Goal: Task Accomplishment & Management: Manage account settings

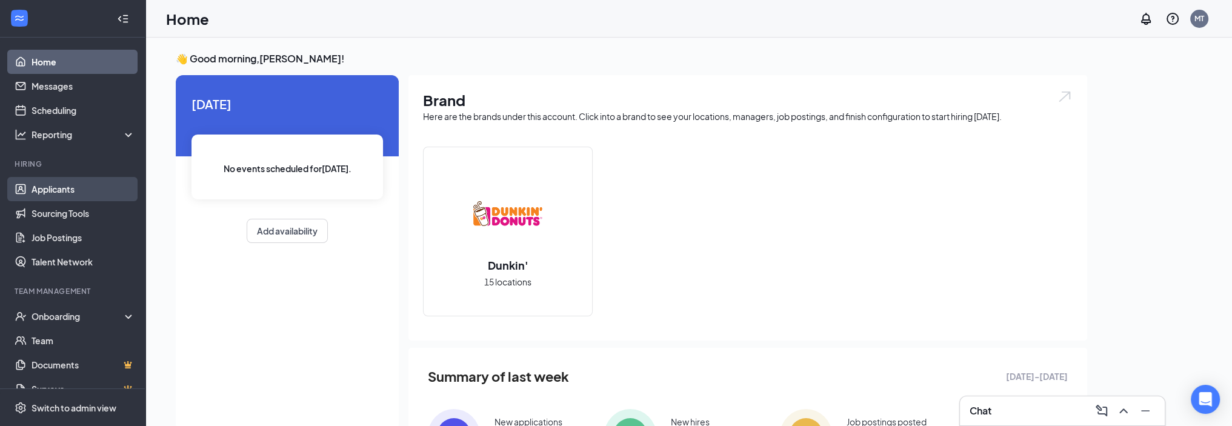
click at [47, 189] on link "Applicants" at bounding box center [84, 189] width 104 height 24
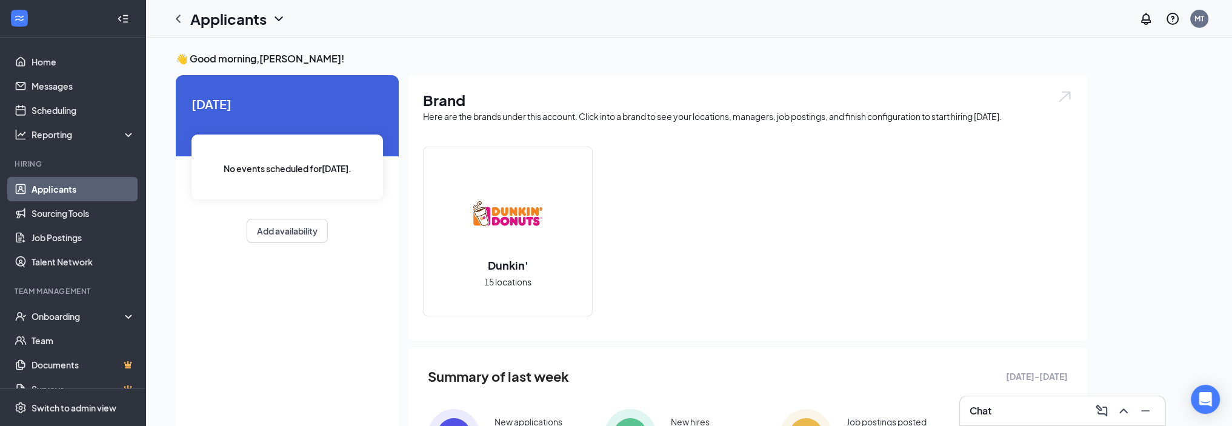
click at [72, 187] on link "Applicants" at bounding box center [84, 189] width 104 height 24
click at [216, 19] on h1 "Applicants" at bounding box center [228, 18] width 76 height 21
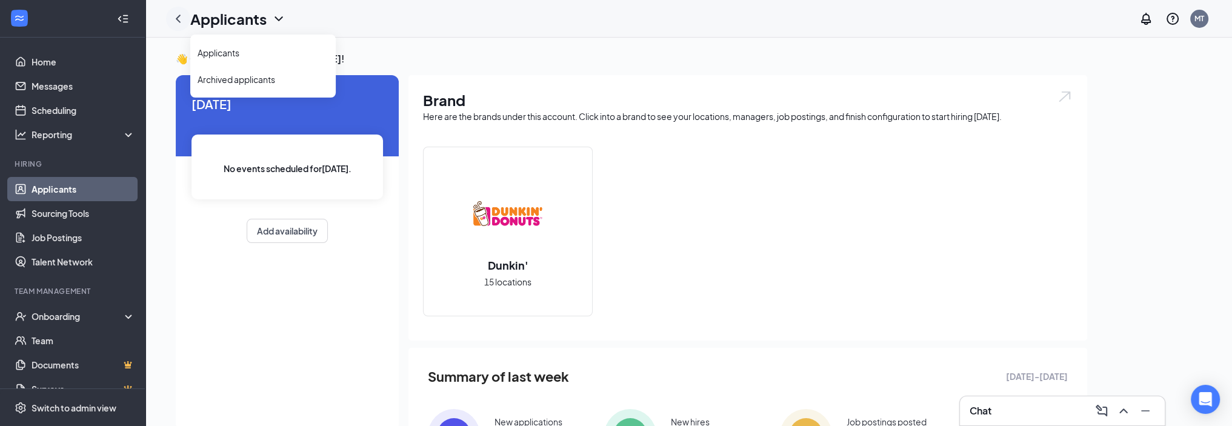
click at [176, 16] on icon "ChevronLeft" at bounding box center [178, 19] width 15 height 15
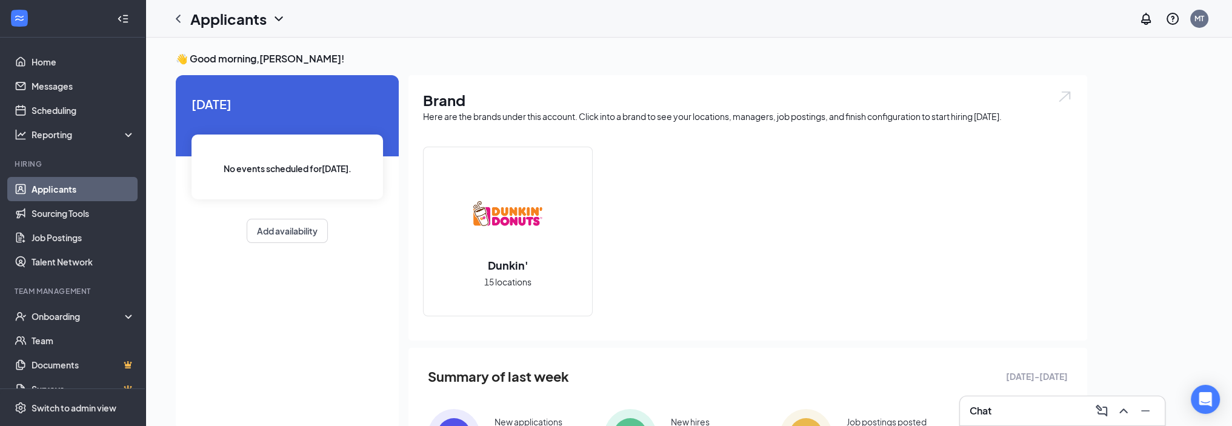
click at [279, 18] on icon "ChevronDown" at bounding box center [279, 19] width 15 height 15
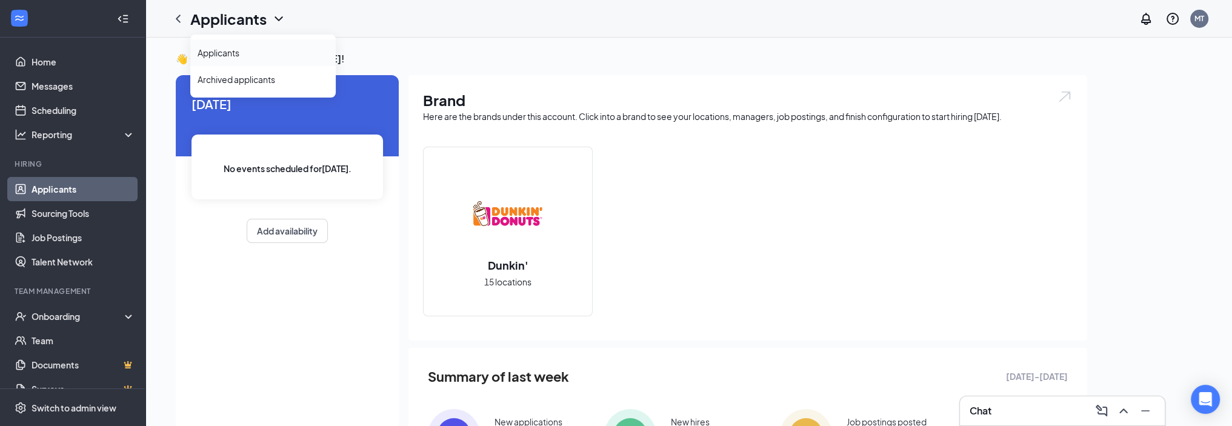
click at [233, 47] on link "Applicants" at bounding box center [263, 53] width 131 height 12
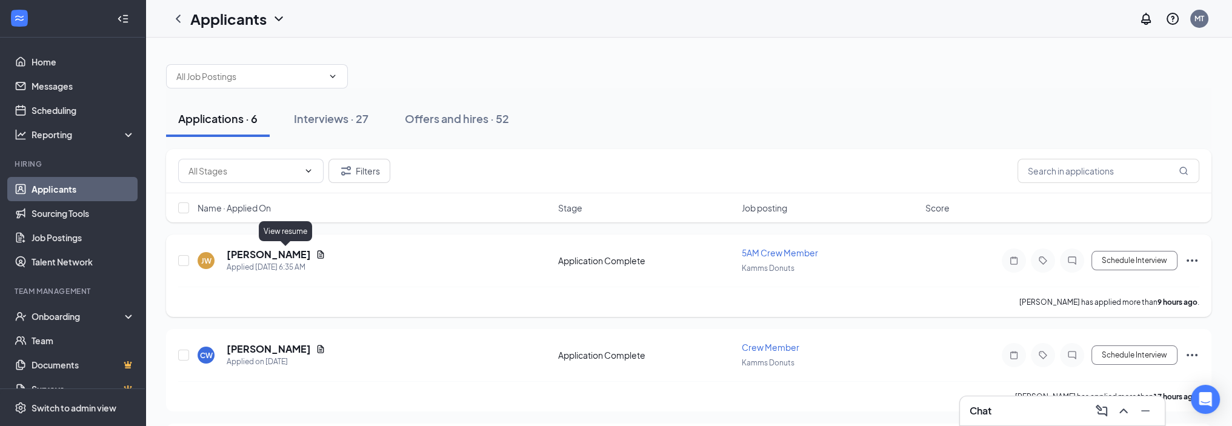
click at [316, 255] on icon "Document" at bounding box center [321, 255] width 10 height 10
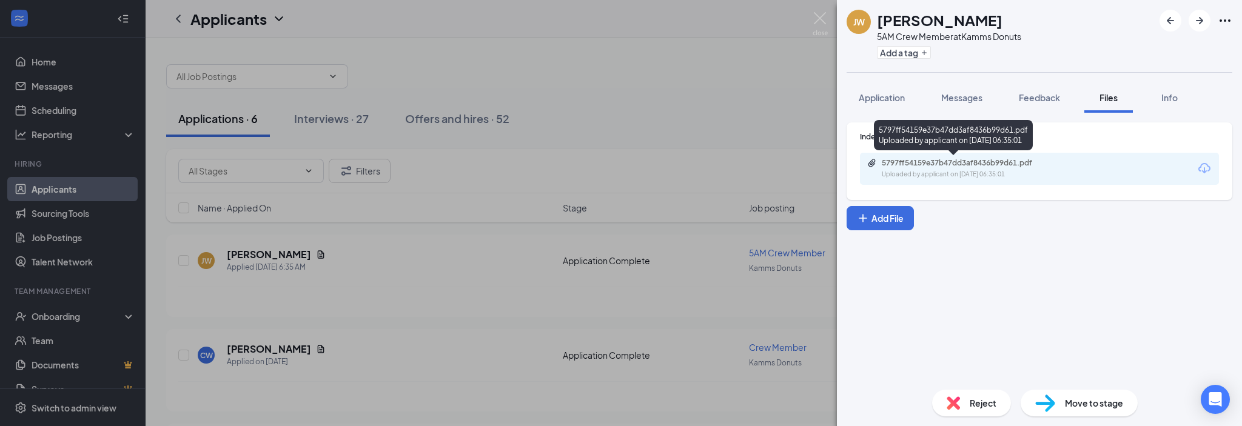
click at [934, 167] on div "5797ff54159e37b47dd3af8436b99d61.pdf" at bounding box center [966, 163] width 170 height 10
click at [812, 19] on img at bounding box center [819, 24] width 15 height 24
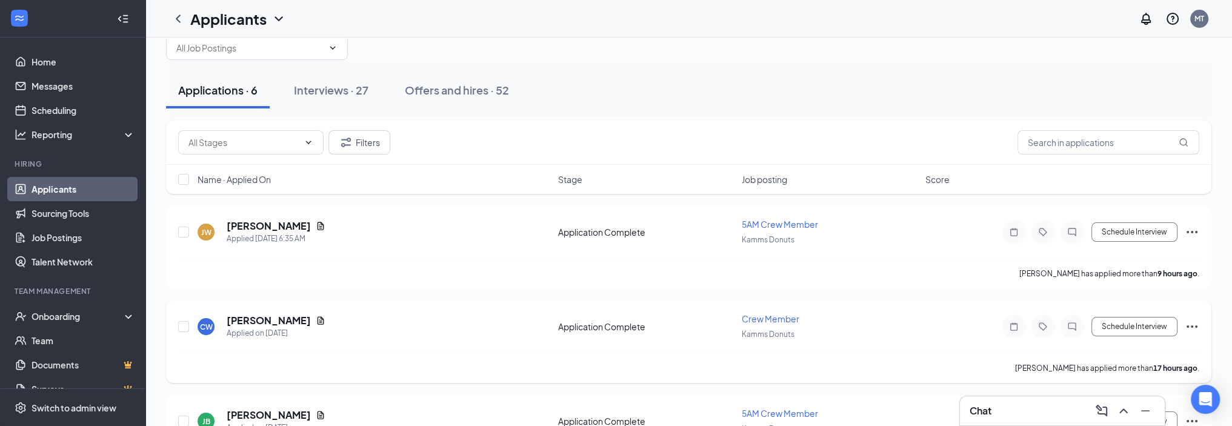
scroll to position [61, 0]
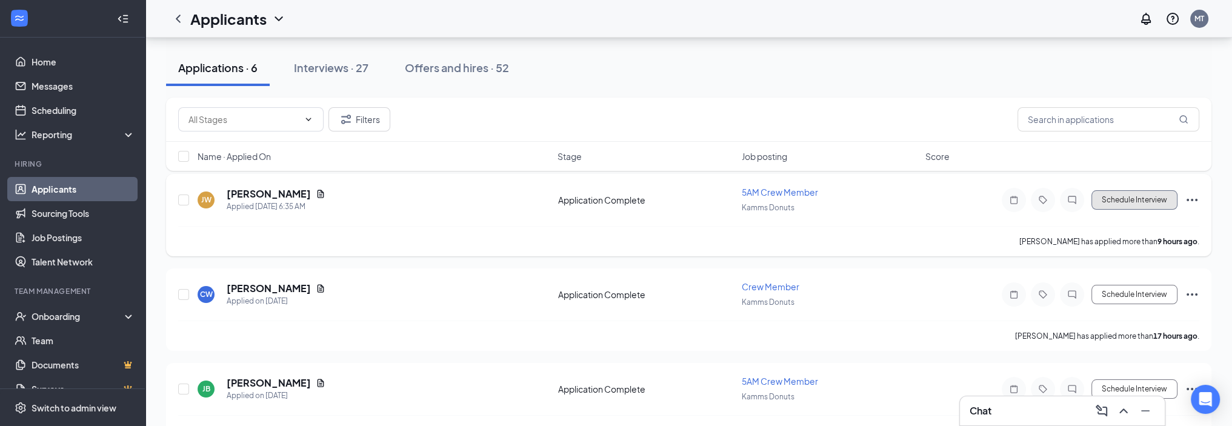
click at [1118, 196] on button "Schedule Interview" at bounding box center [1135, 199] width 86 height 19
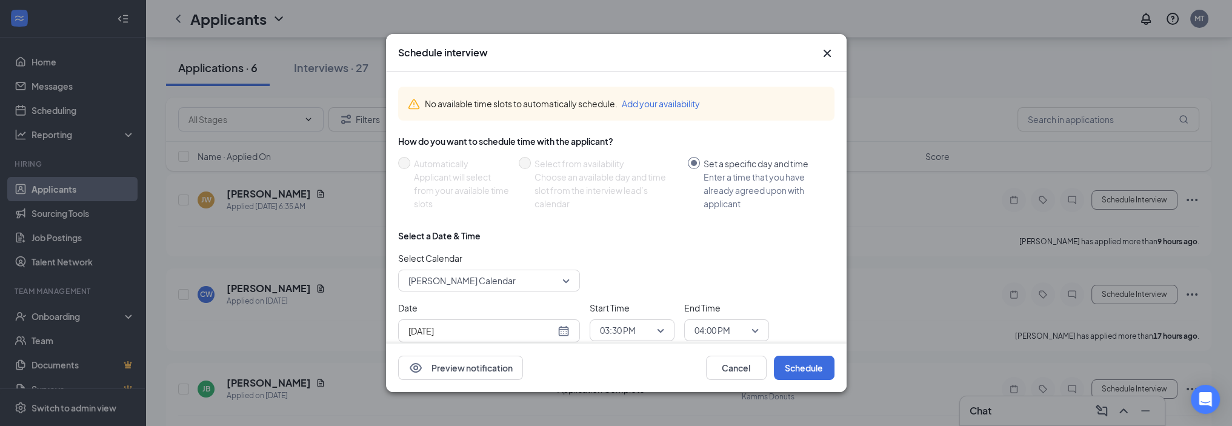
click at [558, 333] on div "[DATE]" at bounding box center [489, 330] width 161 height 13
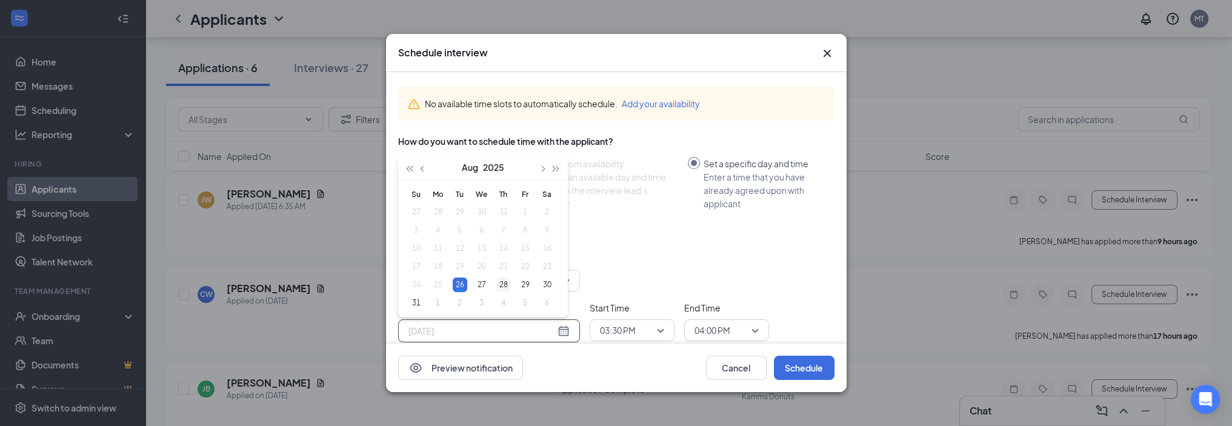
type input "[DATE]"
click at [507, 284] on div "28" at bounding box center [504, 285] width 15 height 15
click at [659, 327] on span "03:30 PM" at bounding box center [632, 330] width 64 height 18
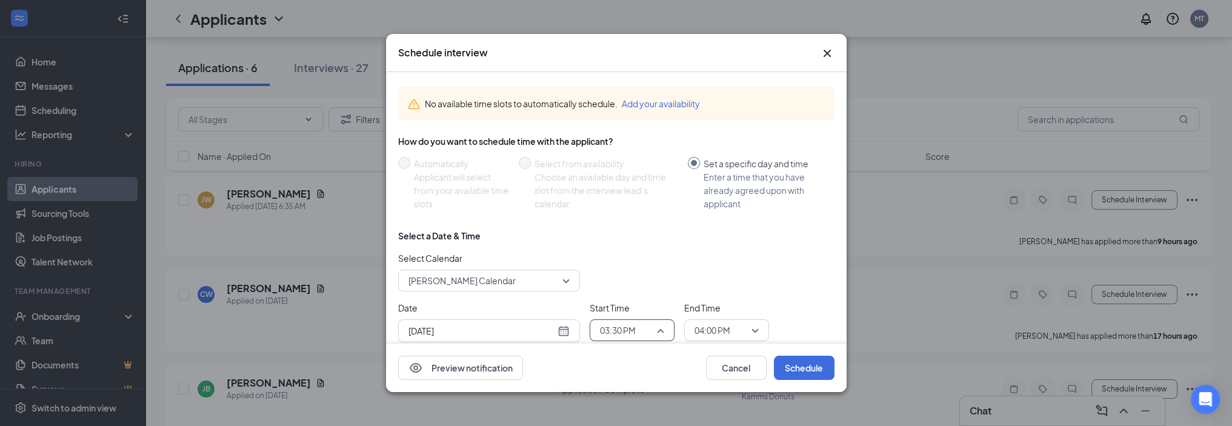
scroll to position [1603, 0]
click at [624, 242] on span "03:00 PM" at bounding box center [618, 241] width 36 height 13
click at [714, 327] on span "04:00 PM" at bounding box center [713, 330] width 36 height 18
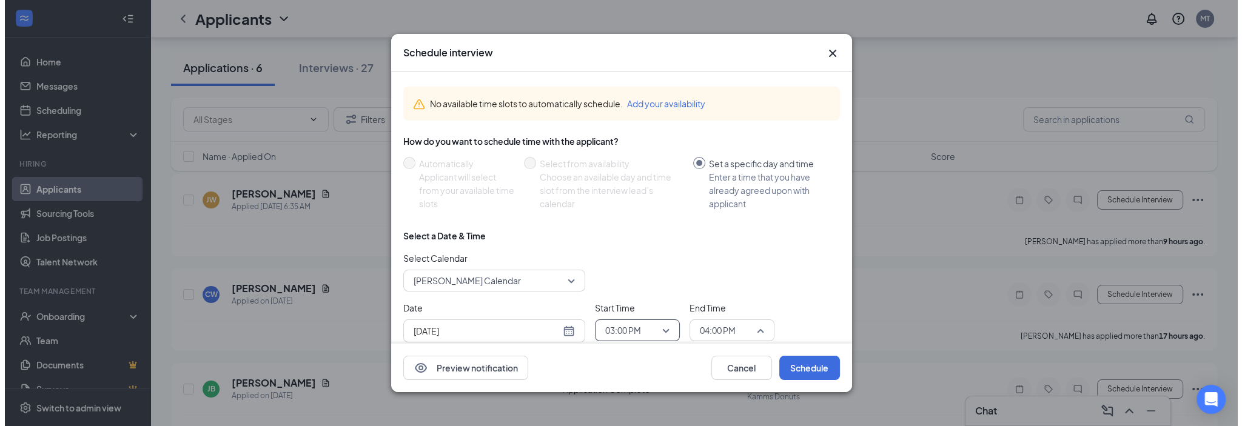
scroll to position [1659, 0]
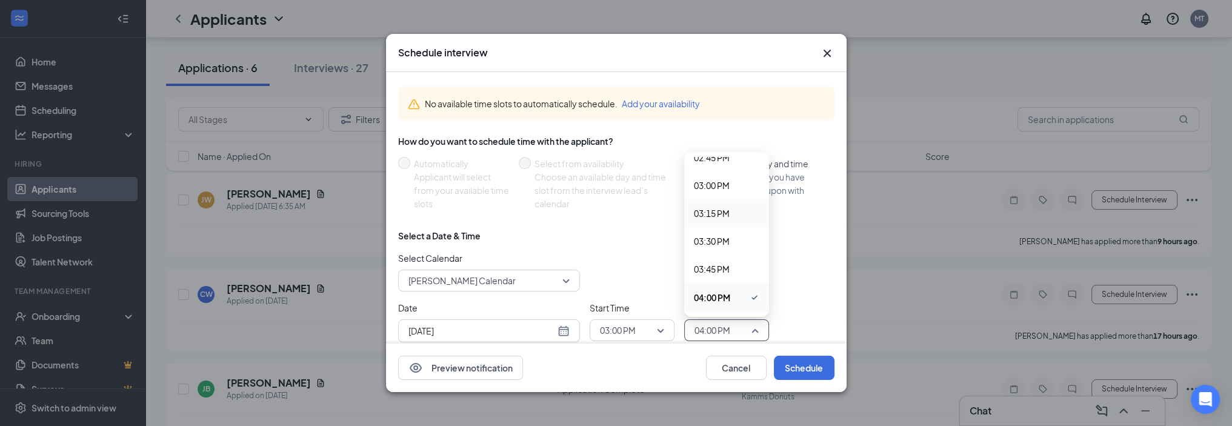
click at [718, 215] on span "03:15 PM" at bounding box center [712, 213] width 36 height 13
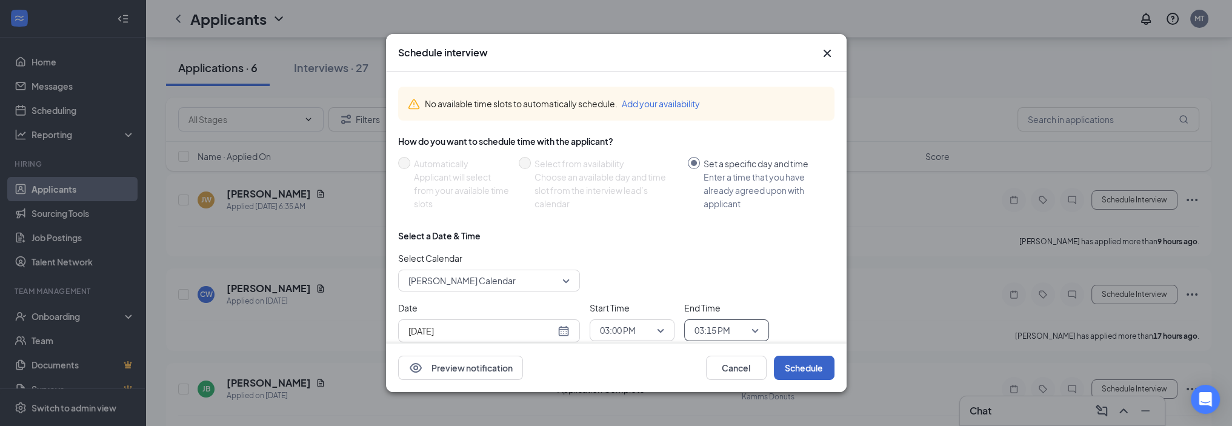
click at [787, 363] on button "Schedule" at bounding box center [804, 368] width 61 height 24
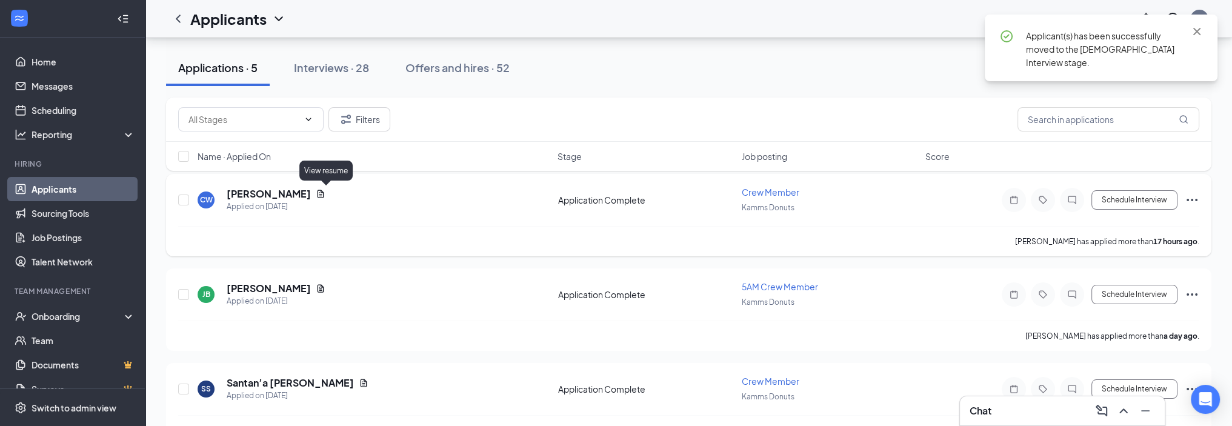
click at [324, 192] on icon "Document" at bounding box center [321, 194] width 7 height 8
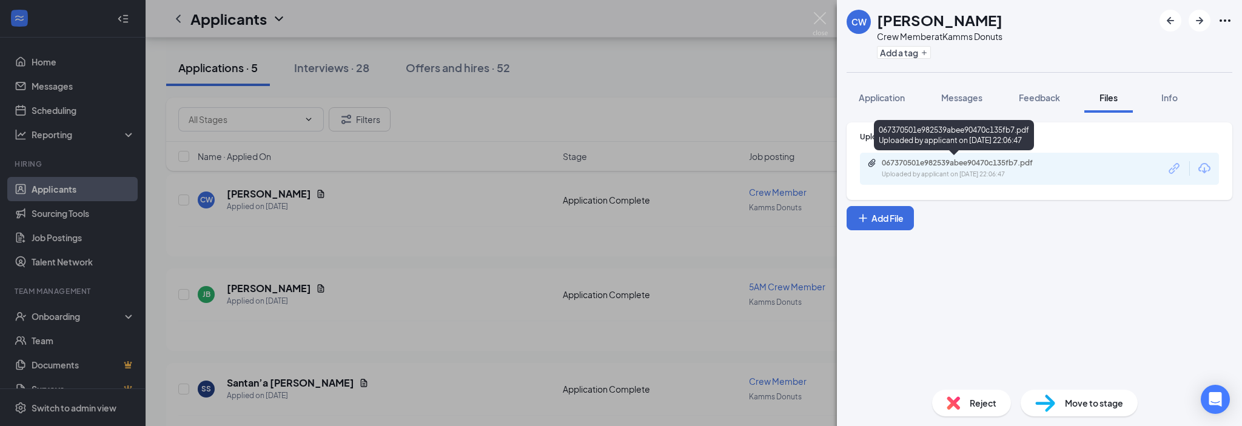
click at [926, 163] on div "067370501e982539abee90470c135fb7.pdf" at bounding box center [966, 163] width 170 height 10
click at [821, 13] on img at bounding box center [819, 24] width 15 height 24
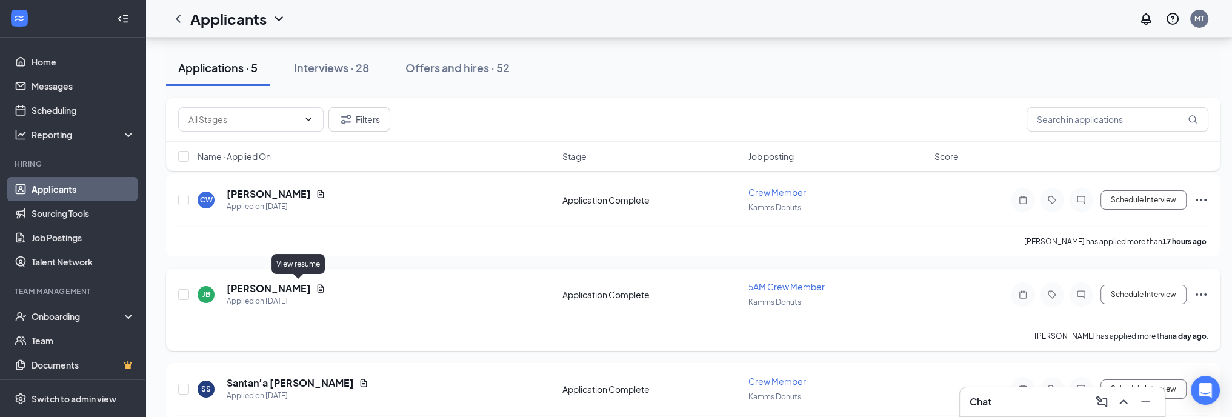
click at [316, 287] on icon "Document" at bounding box center [321, 289] width 10 height 10
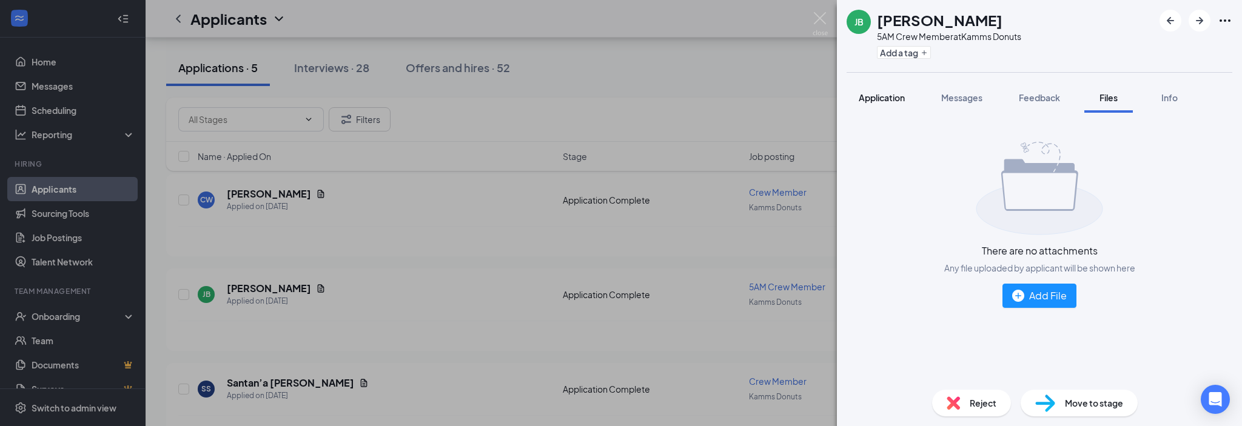
click at [894, 100] on span "Application" at bounding box center [881, 97] width 46 height 11
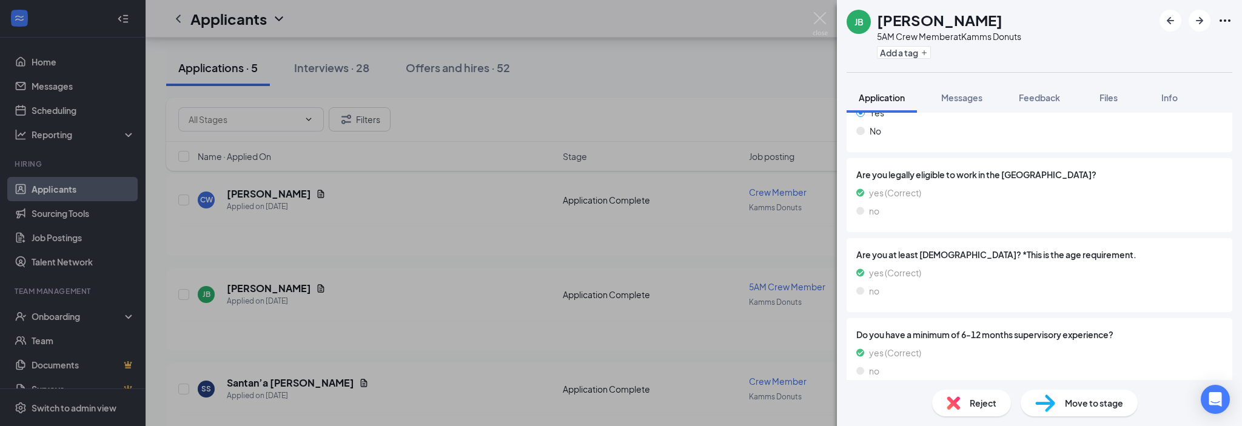
scroll to position [330, 0]
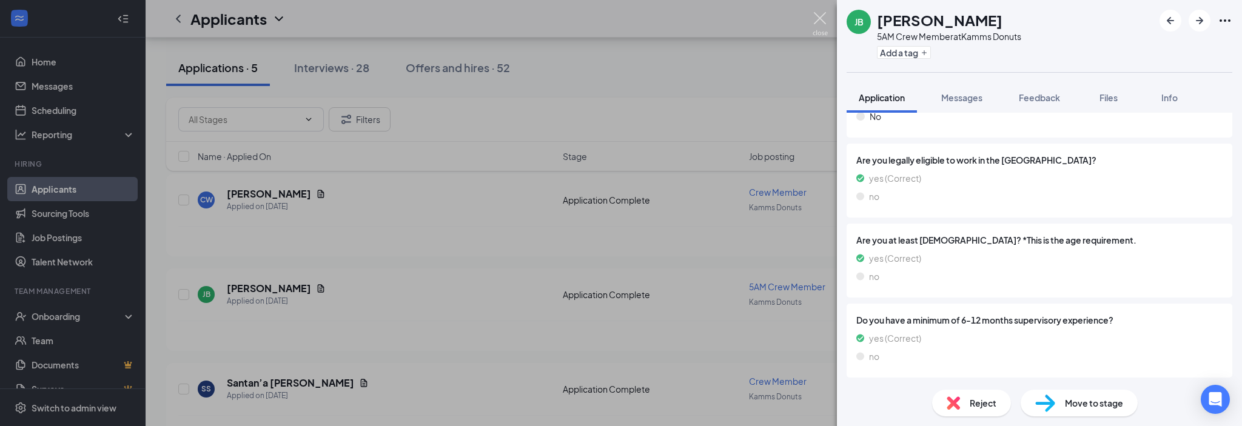
click at [818, 16] on img at bounding box center [819, 24] width 15 height 24
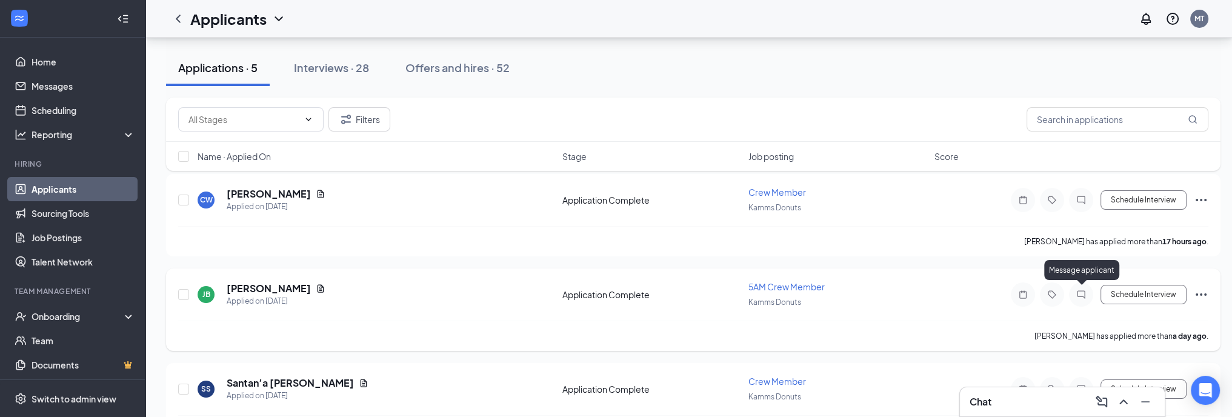
click at [1084, 290] on icon "ChatInactive" at bounding box center [1081, 295] width 15 height 10
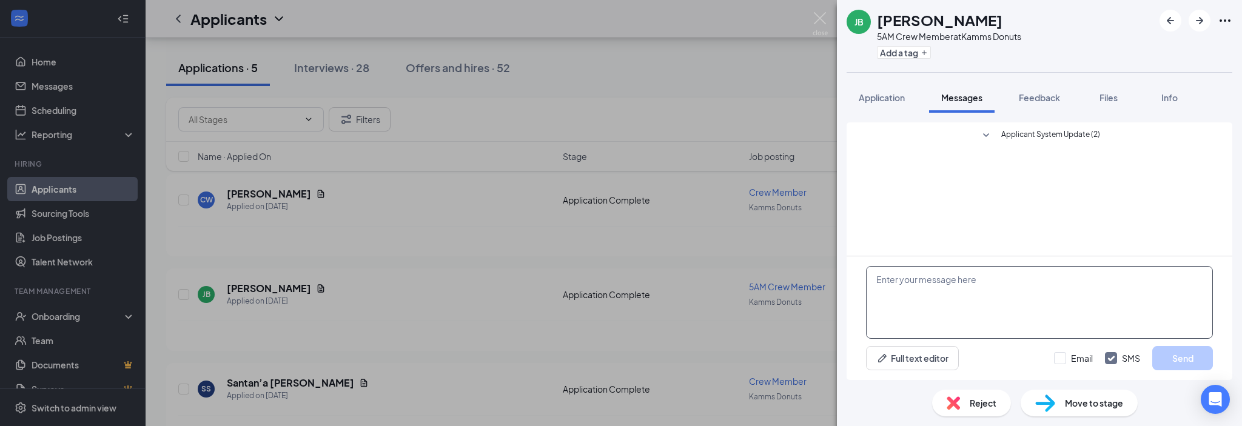
click at [951, 281] on textarea at bounding box center [1039, 302] width 347 height 73
type textarea "Hello [PERSON_NAME], are you available to come in for an interview?"
click at [1171, 358] on button "Send" at bounding box center [1182, 358] width 61 height 24
